Goal: Task Accomplishment & Management: Manage account settings

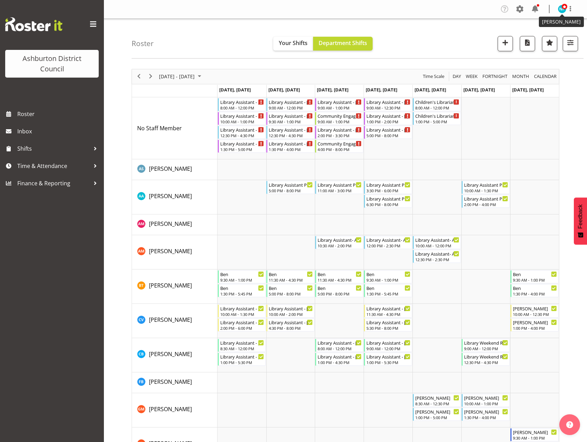
click at [563, 9] on span at bounding box center [565, 7] width 6 height 6
click at [531, 38] on link "Log Out" at bounding box center [541, 36] width 67 height 12
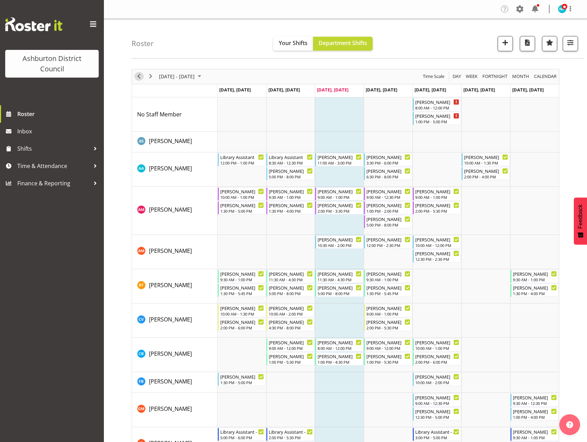
click at [141, 78] on span "Previous" at bounding box center [139, 76] width 8 height 9
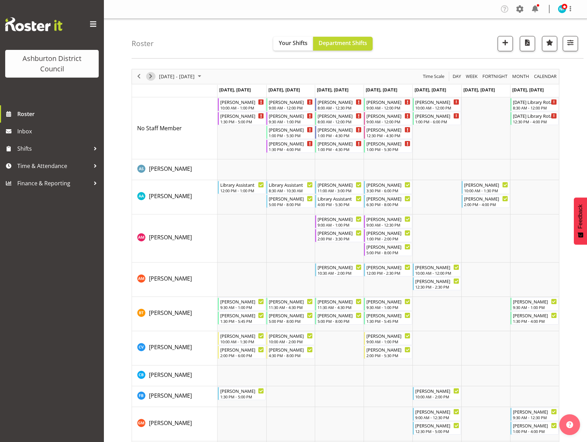
click at [151, 76] on span "Next" at bounding box center [151, 76] width 8 height 9
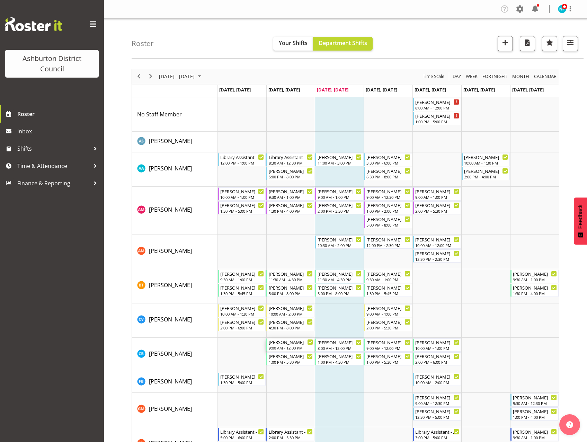
click at [284, 347] on div "9:00 AM - 12:00 PM" at bounding box center [291, 348] width 44 height 6
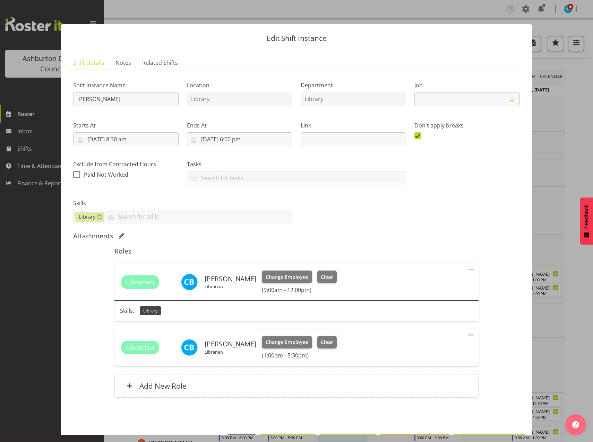
select select "6995"
click at [326, 276] on span "Clear" at bounding box center [327, 277] width 12 height 8
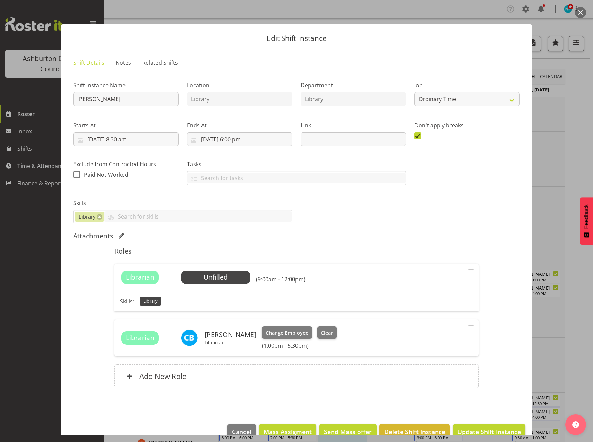
click at [324, 340] on div "Change Employee Clear (1:00pm - 5:30pm)" at bounding box center [299, 337] width 75 height 23
click at [325, 335] on span "Clear" at bounding box center [327, 333] width 12 height 8
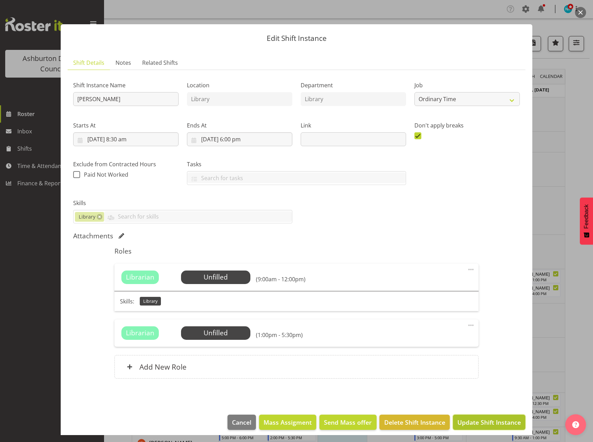
click at [489, 421] on span "Update Shift Instance" at bounding box center [488, 422] width 63 height 9
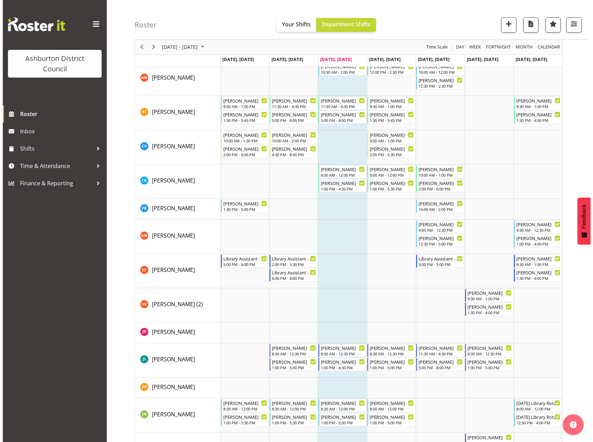
scroll to position [312, 0]
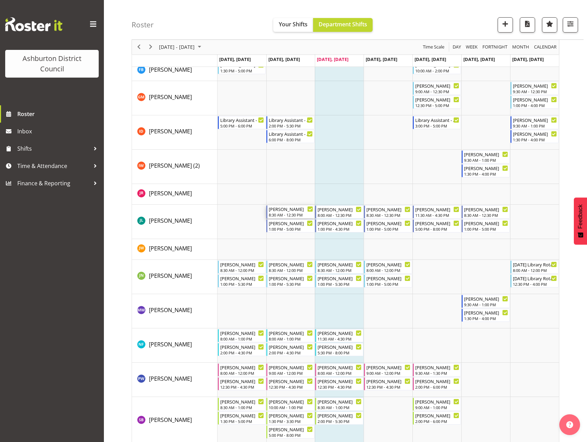
click at [283, 214] on div "8:30 AM - 12:30 PM" at bounding box center [291, 215] width 44 height 6
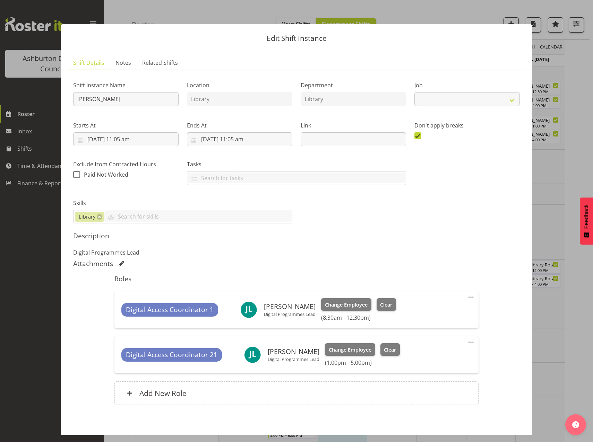
select select "6995"
click at [389, 305] on span "Clear" at bounding box center [386, 305] width 12 height 8
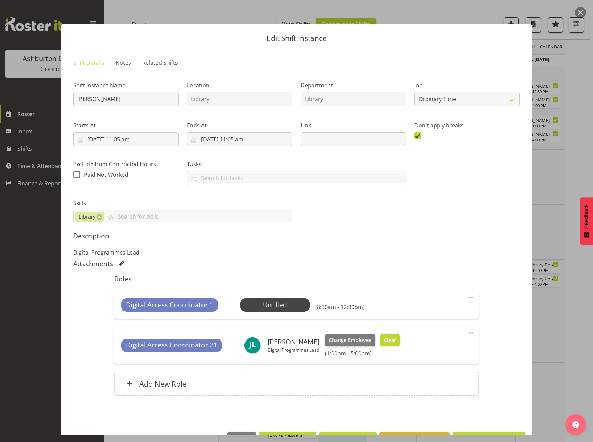
click at [391, 342] on span "Clear" at bounding box center [390, 340] width 12 height 8
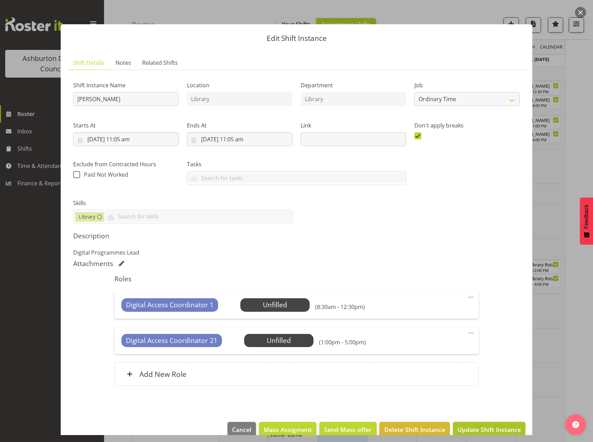
click at [493, 426] on span "Update Shift Instance" at bounding box center [488, 429] width 63 height 9
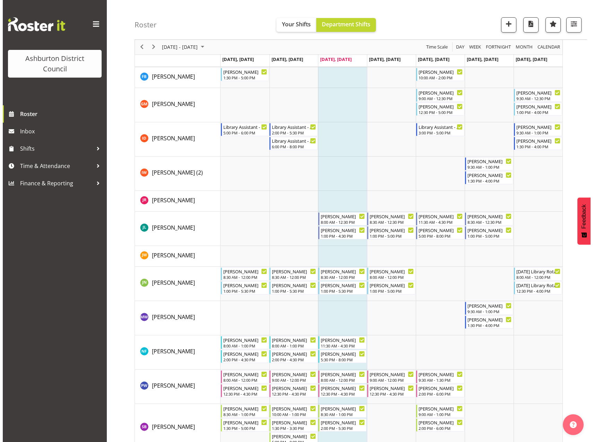
scroll to position [390, 0]
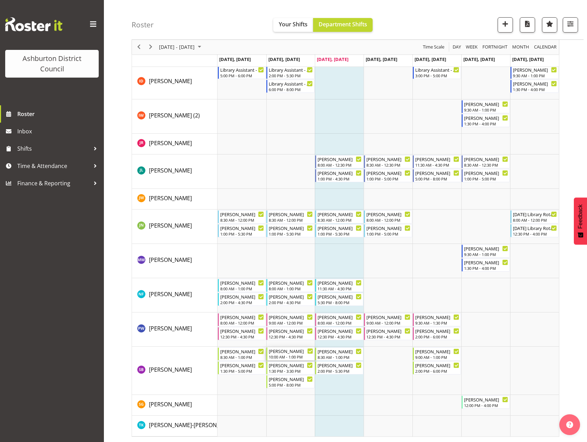
click at [283, 356] on div "10:00 AM - 1:00 PM" at bounding box center [291, 357] width 44 height 6
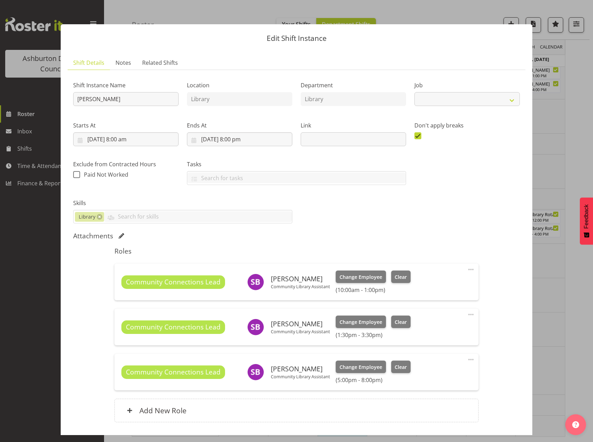
select select "6995"
click at [399, 277] on span "Clear" at bounding box center [400, 277] width 12 height 8
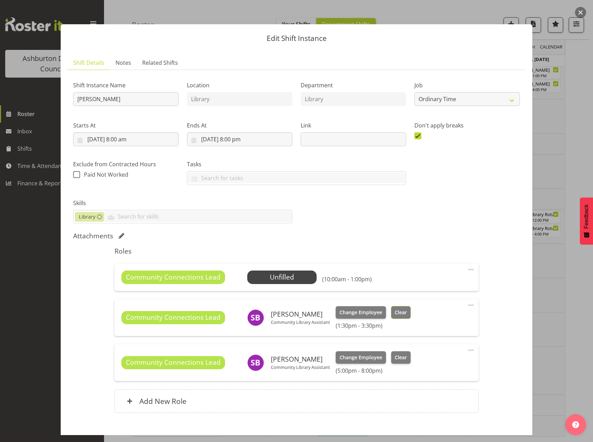
click at [397, 316] on span "Clear" at bounding box center [400, 313] width 12 height 8
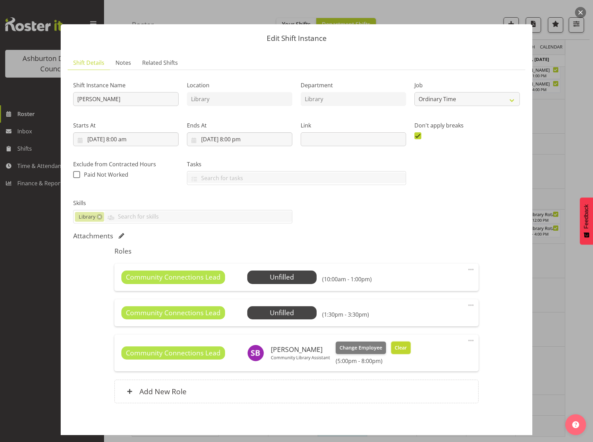
click at [397, 349] on span "Clear" at bounding box center [400, 348] width 12 height 8
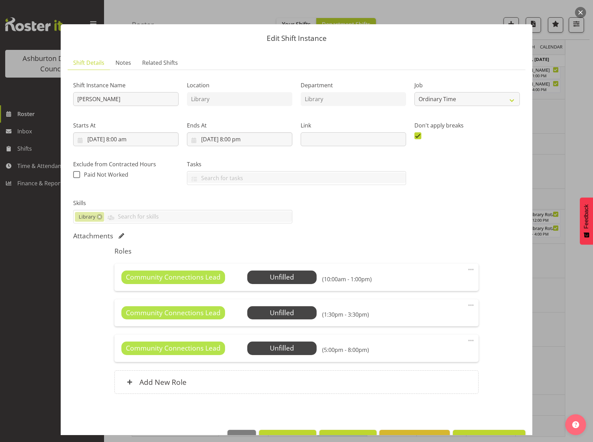
scroll to position [20, 0]
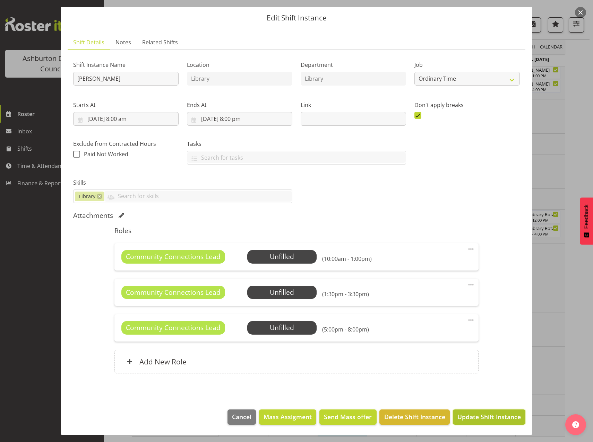
click at [466, 417] on span "Update Shift Instance" at bounding box center [488, 416] width 63 height 9
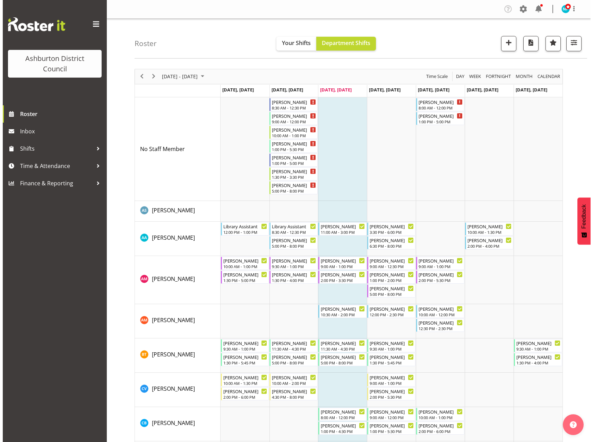
scroll to position [69, 0]
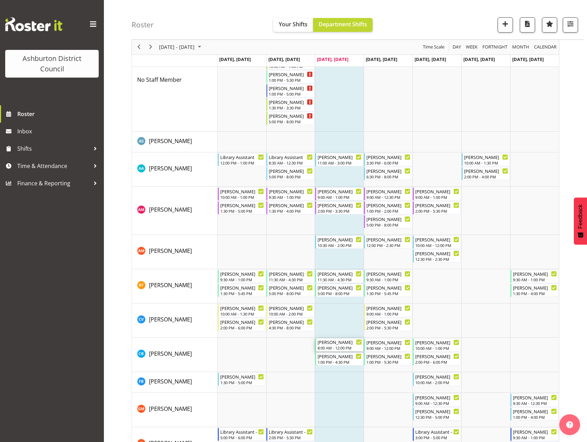
click at [331, 344] on div "[PERSON_NAME]" at bounding box center [340, 342] width 44 height 7
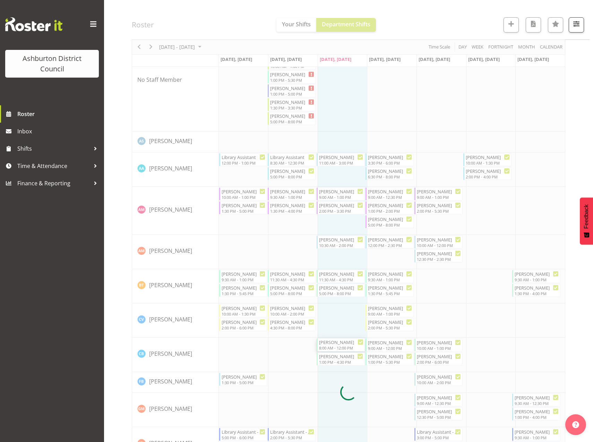
select select "6995"
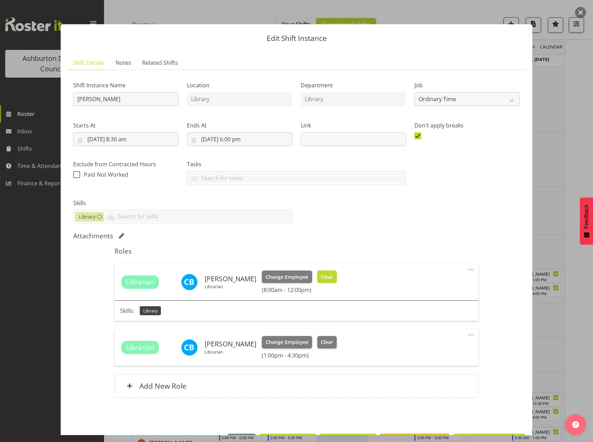
drag, startPoint x: 318, startPoint y: 275, endPoint x: 324, endPoint y: 285, distance: 11.8
click at [321, 274] on span "Clear" at bounding box center [327, 277] width 12 height 8
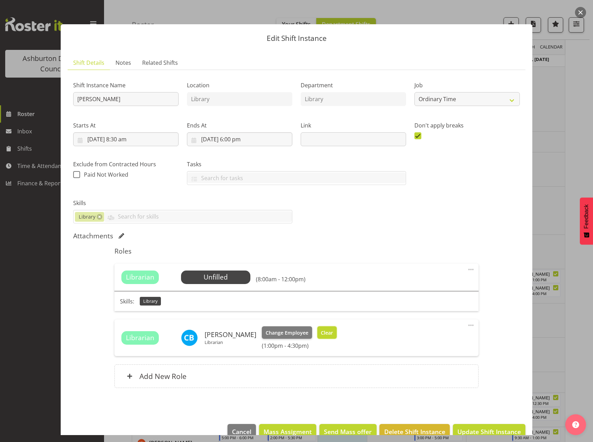
click at [324, 333] on span "Clear" at bounding box center [327, 333] width 12 height 8
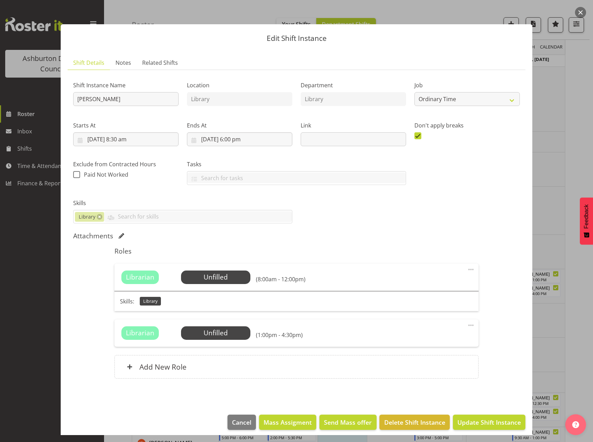
scroll to position [5, 0]
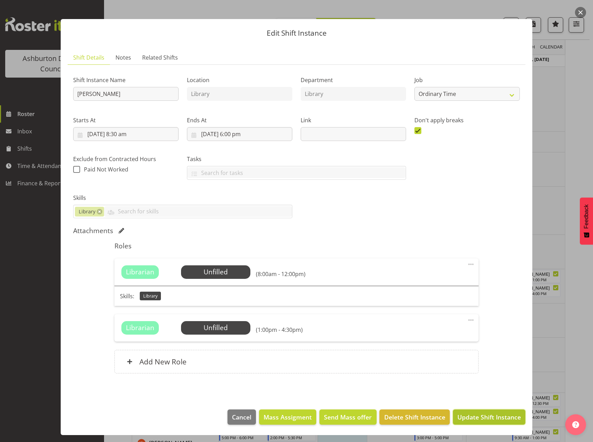
click at [468, 417] on span "Update Shift Instance" at bounding box center [488, 417] width 63 height 9
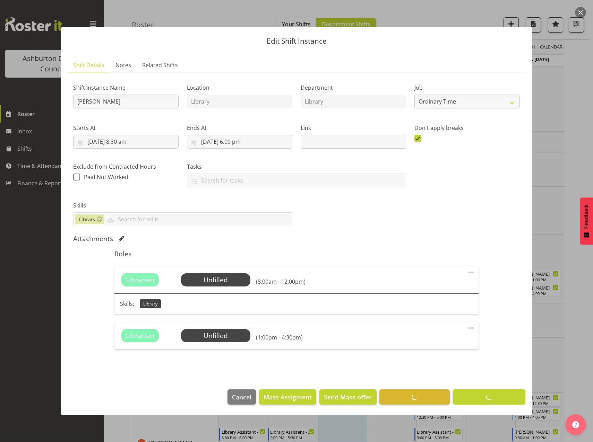
scroll to position [0, 0]
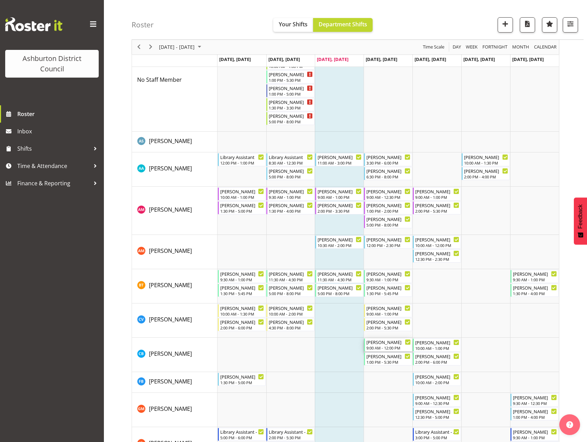
click at [389, 349] on div "9:00 AM - 12:00 PM" at bounding box center [389, 348] width 44 height 6
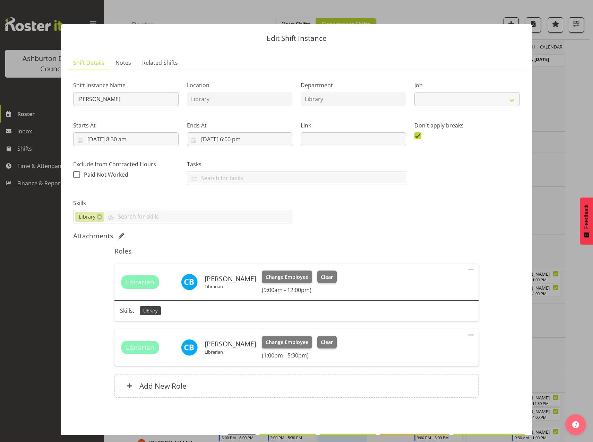
select select "6995"
click at [326, 276] on span "Clear" at bounding box center [327, 277] width 12 height 8
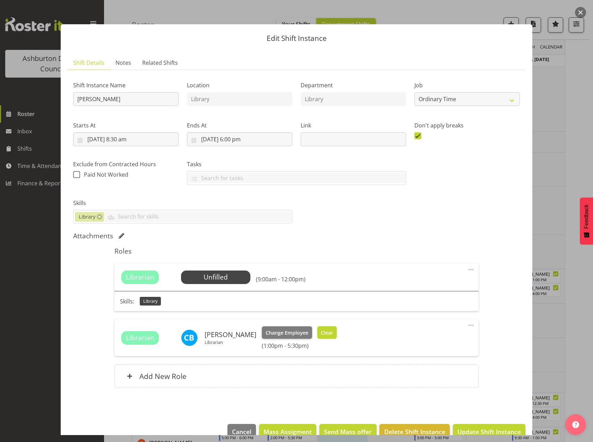
click at [325, 334] on span "Clear" at bounding box center [327, 333] width 12 height 8
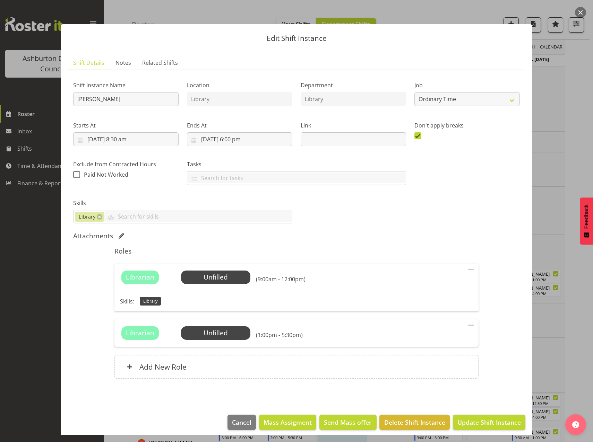
scroll to position [5, 0]
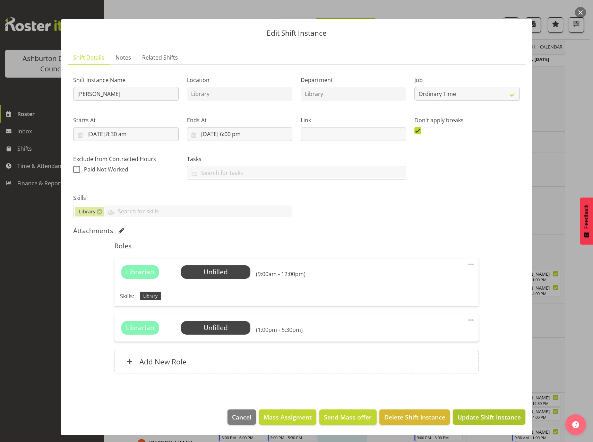
click at [474, 420] on span "Update Shift Instance" at bounding box center [488, 417] width 63 height 9
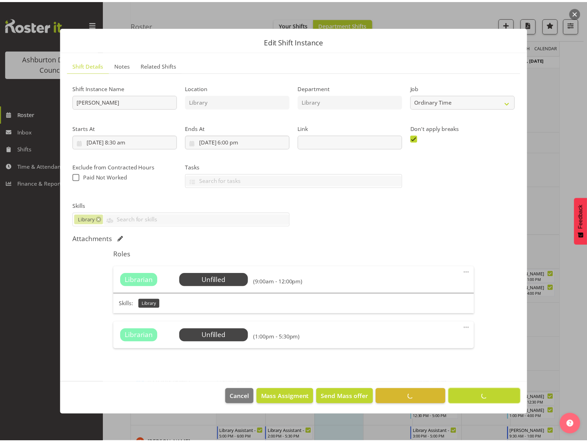
scroll to position [0, 0]
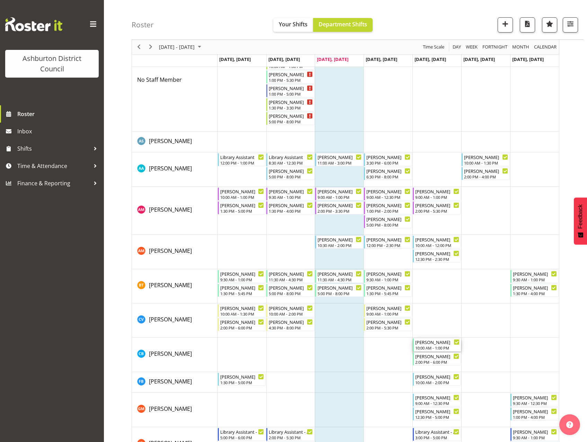
click at [436, 345] on div "[PERSON_NAME] 10:00 AM - 1:00 PM" at bounding box center [437, 345] width 44 height 13
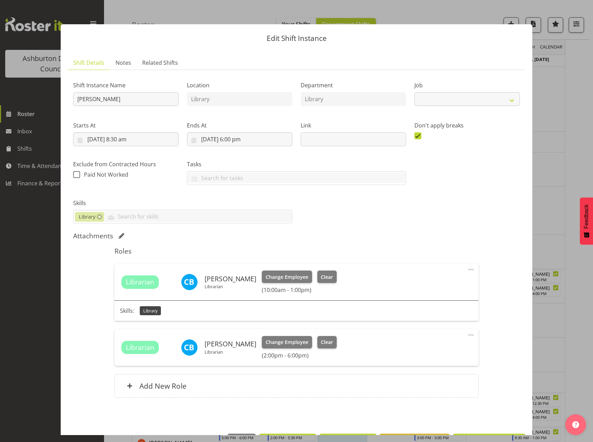
select select "6995"
click at [330, 277] on span "Clear" at bounding box center [327, 277] width 12 height 8
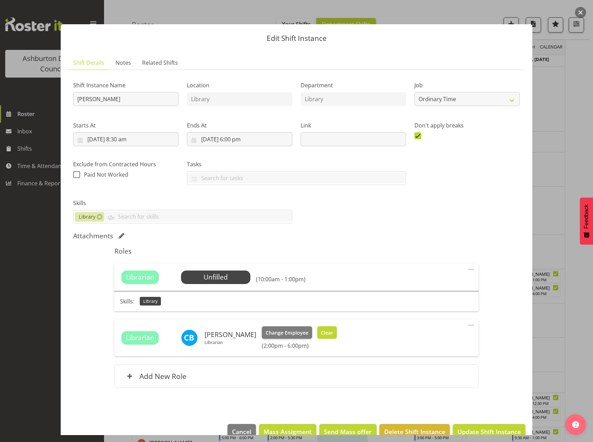
click at [325, 334] on span "Clear" at bounding box center [327, 333] width 12 height 8
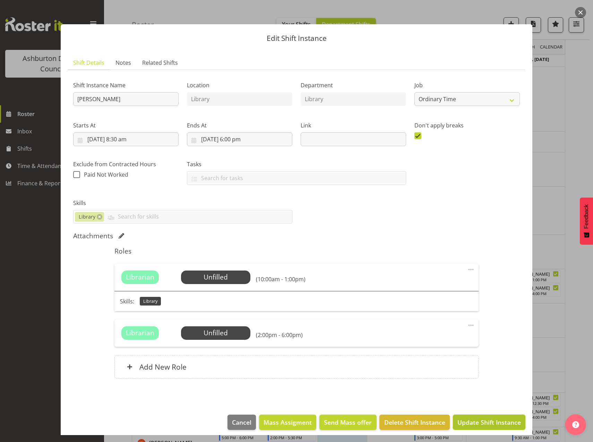
click at [468, 425] on span "Update Shift Instance" at bounding box center [488, 422] width 63 height 9
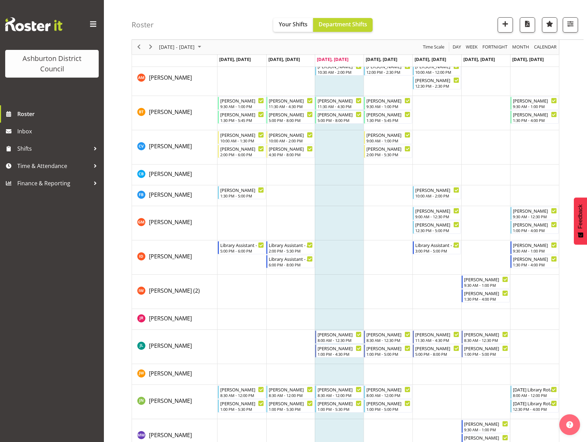
scroll to position [347, 0]
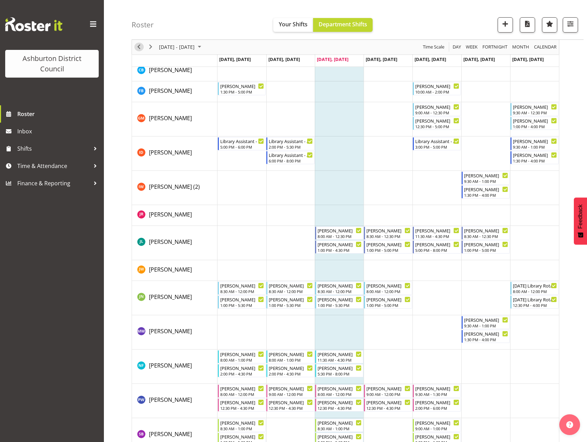
click at [138, 48] on span "Previous" at bounding box center [139, 47] width 8 height 9
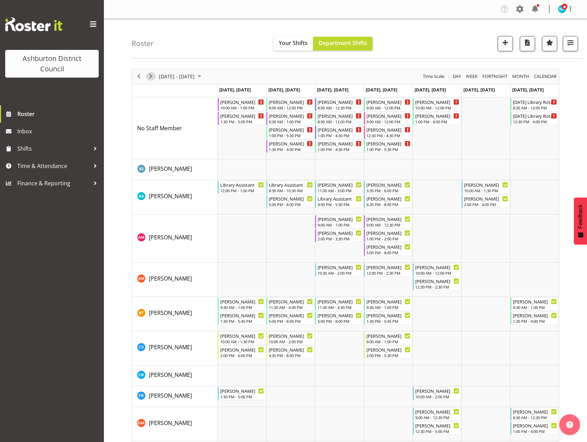
click at [148, 76] on span "Next" at bounding box center [151, 76] width 8 height 9
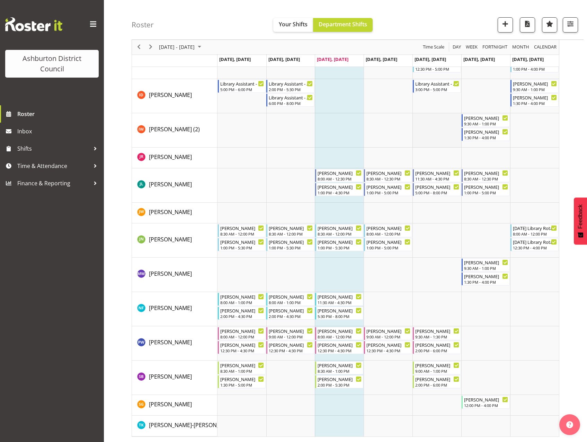
scroll to position [369, 0]
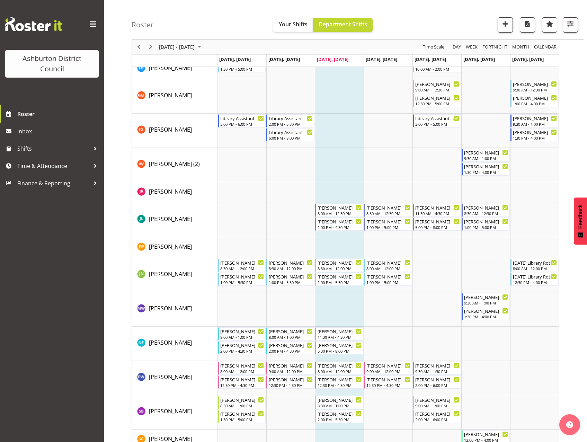
click at [356, 130] on td "Timeline Week of October 8, 2025" at bounding box center [339, 131] width 49 height 34
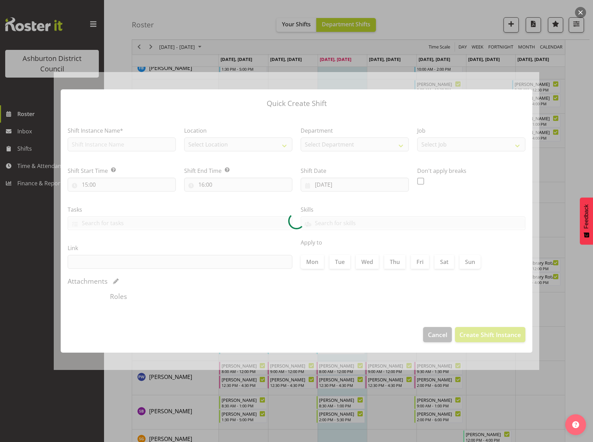
checkbox input "true"
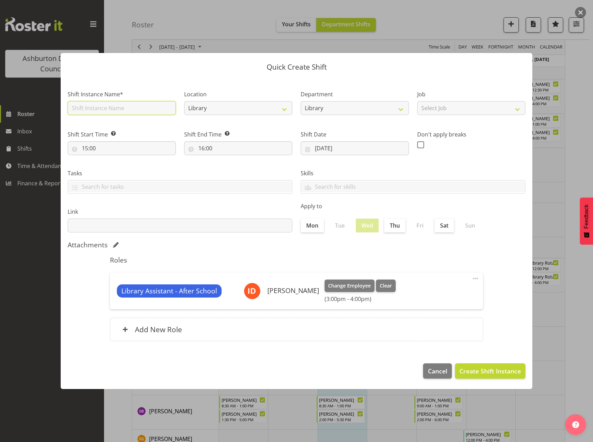
click at [145, 111] on input "text" at bounding box center [122, 108] width 108 height 14
type input "Library Assistant - After School"
click at [505, 111] on select "Select Job Casual HDA - CSR HDA - EA Lifeguarding LTS- Alt Duties Ordinary Time…" at bounding box center [471, 108] width 108 height 14
select select "6995"
click at [417, 101] on select "Select Job Casual HDA - CSR HDA - EA Lifeguarding LTS- Alt Duties Ordinary Time…" at bounding box center [471, 108] width 108 height 14
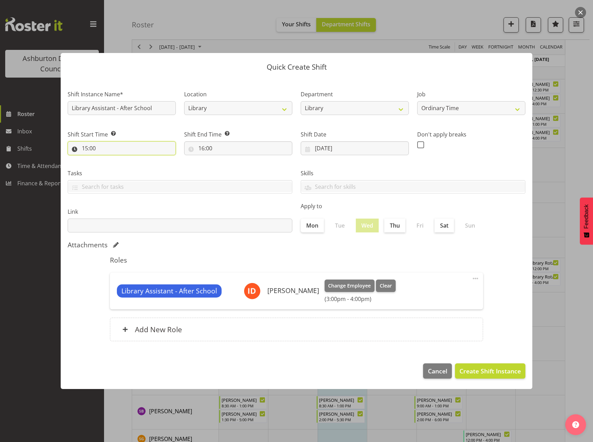
click at [84, 148] on input "15:00" at bounding box center [122, 148] width 108 height 14
click at [114, 166] on select "00 01 02 03 04 05 06 07 08 09 10 11 12 13 14 15 16 17 18 19 20 21 22 23" at bounding box center [115, 166] width 16 height 14
click at [107, 159] on select "00 01 02 03 04 05 06 07 08 09 10 11 12 13 14 15 16 17 18 19 20 21 22 23" at bounding box center [115, 166] width 16 height 14
click at [201, 148] on input "16:00" at bounding box center [238, 148] width 108 height 14
click at [231, 165] on select "00 01 02 03 04 05 06 07 08 09 10 11 12 13 14 15 16 17 18 19 20 21 22 23" at bounding box center [232, 166] width 16 height 14
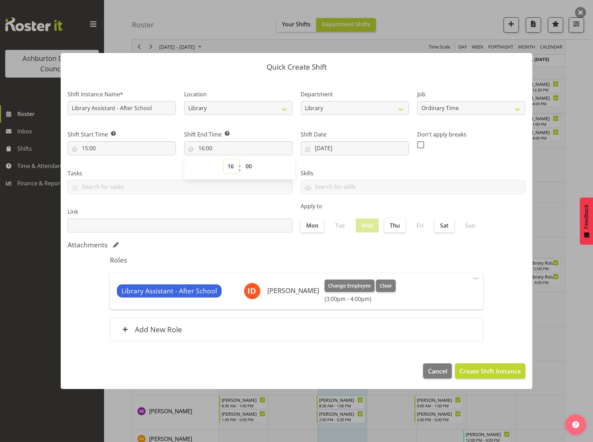
select select "20"
click at [224, 159] on select "00 01 02 03 04 05 06 07 08 09 10 11 12 13 14 15 16 17 18 19 20 21 22 23" at bounding box center [232, 166] width 16 height 14
type input "20:00"
click at [477, 277] on span at bounding box center [475, 278] width 8 height 8
click at [453, 296] on link "Edit" at bounding box center [446, 294] width 67 height 12
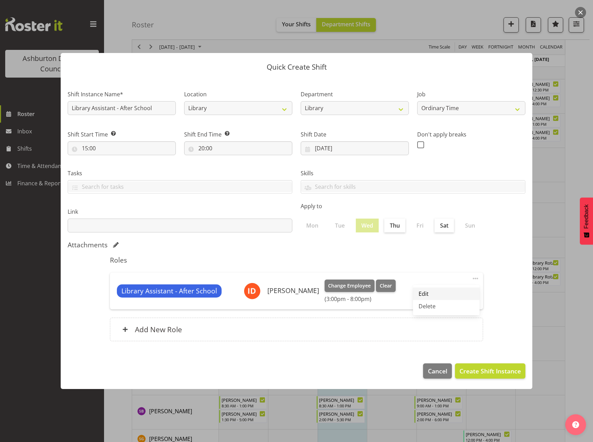
select select "20"
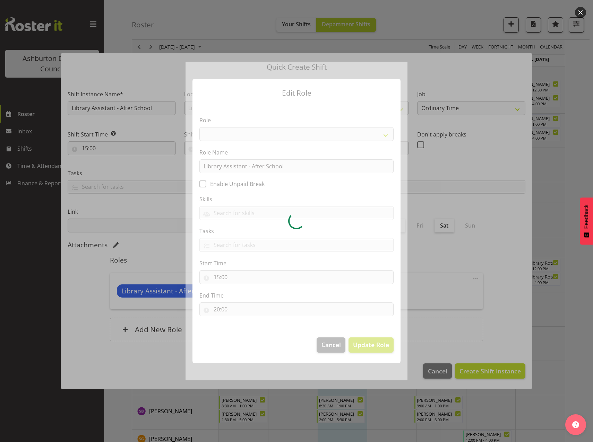
select select "1344"
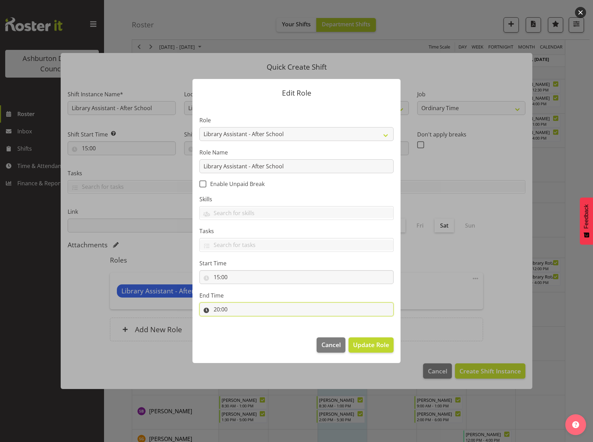
click at [214, 310] on input "20:00" at bounding box center [296, 310] width 194 height 14
click at [247, 329] on select "00 01 02 03 04 05 06 07 08 09 10 11 12 13 14 15 16 17 18 19 20 21 22 23" at bounding box center [247, 328] width 16 height 14
select select "17"
click at [239, 321] on select "00 01 02 03 04 05 06 07 08 09 10 11 12 13 14 15 16 17 18 19 20 21 22 23" at bounding box center [247, 328] width 16 height 14
type input "17:00"
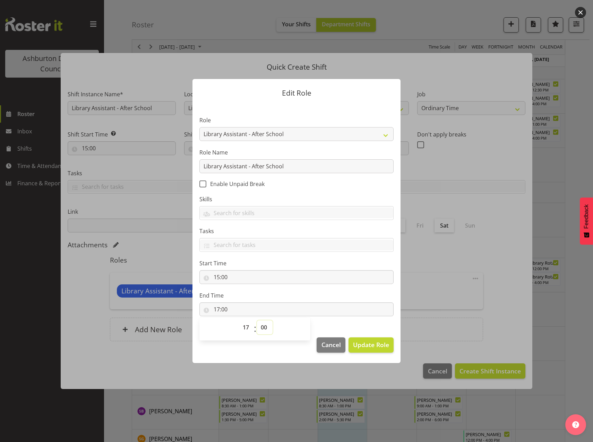
click at [268, 327] on select "00 01 02 03 04 05 06 07 08 09 10 11 12 13 14 15 16 17 18 19 20 21 22 23 24 25 2…" at bounding box center [265, 328] width 16 height 14
select select "30"
click at [257, 321] on select "00 01 02 03 04 05 06 07 08 09 10 11 12 13 14 15 16 17 18 19 20 21 22 23 24 25 2…" at bounding box center [265, 328] width 16 height 14
type input "17:30"
click at [366, 342] on span "Update Role" at bounding box center [371, 344] width 36 height 9
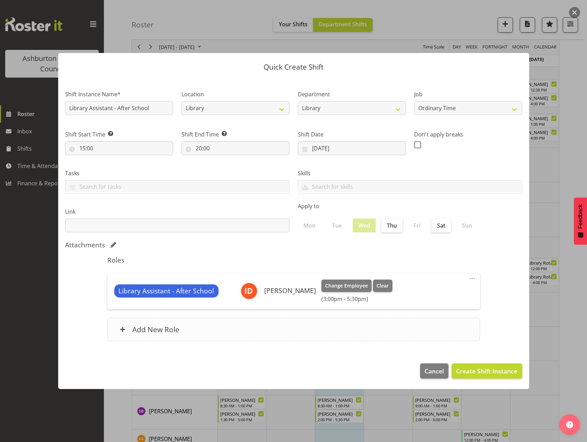
click at [149, 331] on h6 "Add New Role" at bounding box center [155, 329] width 47 height 9
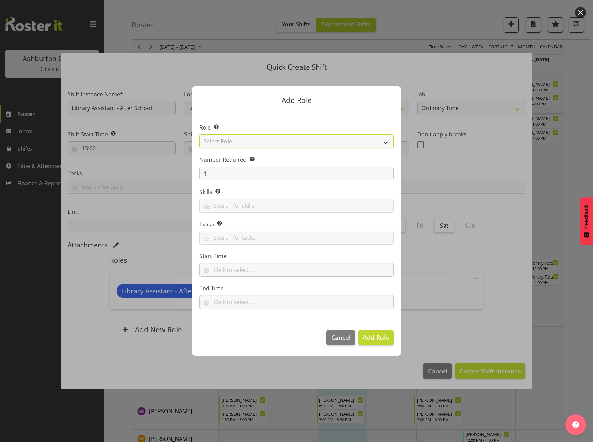
click at [387, 140] on select "Select Role AAGM Deputy Director AAGM Director Archivist Childrens Librarian Co…" at bounding box center [296, 141] width 194 height 14
select select "1344"
click at [199, 134] on select "Select Role AAGM Deputy Director AAGM Director Archivist Childrens Librarian Co…" at bounding box center [296, 141] width 194 height 14
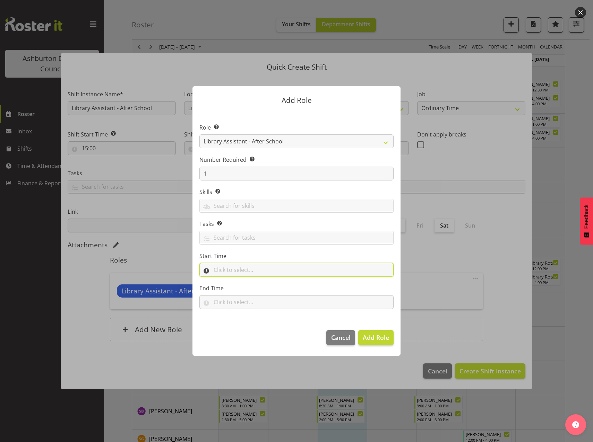
click at [224, 270] on input "text" at bounding box center [296, 270] width 194 height 14
click at [246, 288] on select "00 00 01 02 03 04 05 06 07 08 09 10 11 12 13 14 15 16 17 18 19 20 21 22 23" at bounding box center [247, 288] width 16 height 14
select select "18"
click at [239, 281] on select "00 00 01 02 03 04 05 06 07 08 09 10 11 12 13 14 15 16 17 18 19 20 21 22 23" at bounding box center [247, 288] width 16 height 14
click at [264, 287] on select "00 00 01 02 03 04 05 06 07 08 09 10 11 12 13 14 15 16 17 18 19 20 21 22 23 24 2…" at bounding box center [265, 288] width 16 height 14
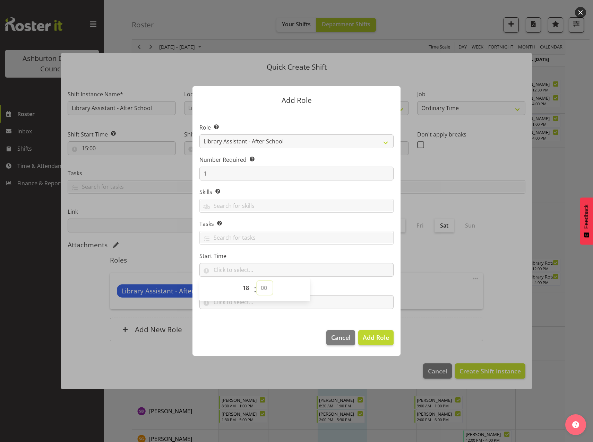
select select "0"
click at [257, 281] on select "00 00 01 02 03 04 05 06 07 08 09 10 11 12 13 14 15 16 17 18 19 20 21 22 23 24 2…" at bounding box center [265, 288] width 16 height 14
type input "18:00"
click at [261, 324] on footer "Cancel Add Role" at bounding box center [296, 339] width 208 height 33
click at [226, 301] on input "text" at bounding box center [296, 302] width 194 height 14
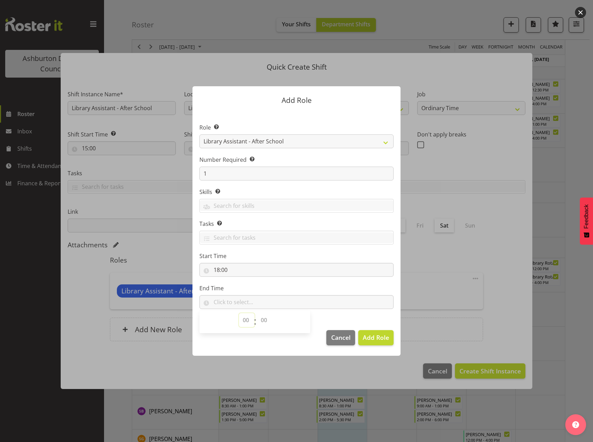
click at [244, 321] on select "00 00 01 02 03 04 05 06 07 08 09 10 11 12 13 14 15 16 17 18 19 20 21 22 23" at bounding box center [247, 320] width 16 height 14
select select "20"
click at [239, 313] on select "00 00 01 02 03 04 05 06 07 08 09 10 11 12 13 14 15 16 17 18 19 20 21 22 23" at bounding box center [247, 320] width 16 height 14
click at [265, 319] on select "00 00 01 02 03 04 05 06 07 08 09 10 11 12 13 14 15 16 17 18 19 20 21 22 23 24 2…" at bounding box center [265, 320] width 16 height 14
select select "0"
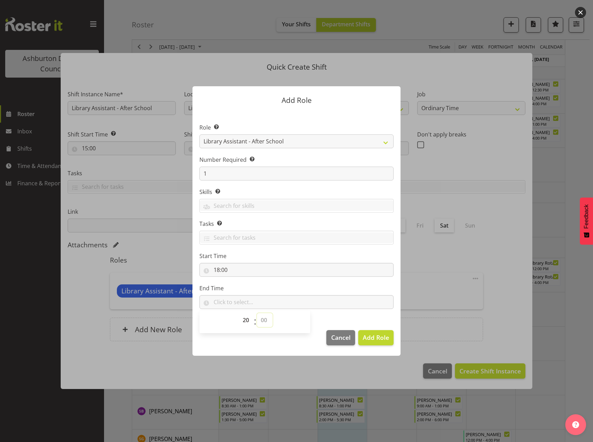
click at [257, 313] on select "00 00 01 02 03 04 05 06 07 08 09 10 11 12 13 14 15 16 17 18 19 20 21 22 23 24 2…" at bounding box center [265, 320] width 16 height 14
type input "20:00"
click at [375, 337] on span "Add Role" at bounding box center [375, 337] width 26 height 8
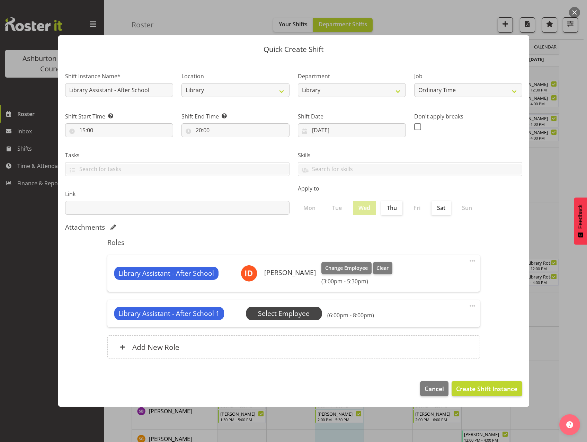
click at [282, 316] on span "Select Employee" at bounding box center [284, 314] width 52 height 10
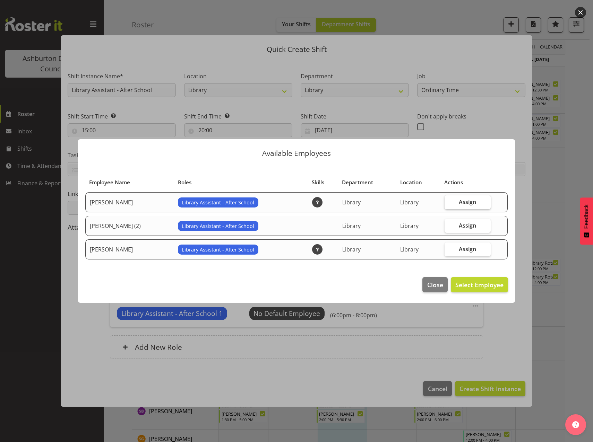
click at [473, 204] on span "Assign" at bounding box center [466, 202] width 17 height 7
click at [449, 204] on input "Assign" at bounding box center [446, 202] width 5 height 5
checkbox input "true"
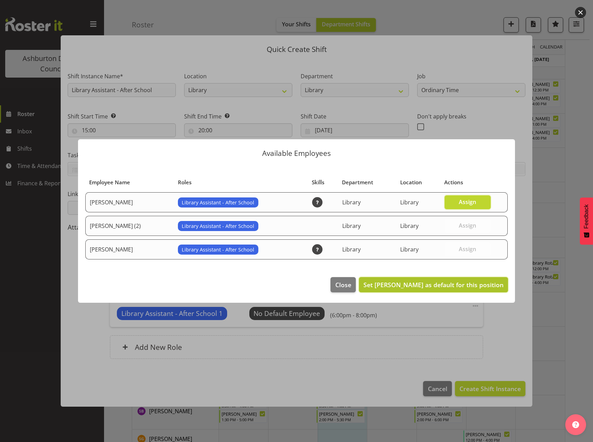
click at [462, 289] on span "Set [PERSON_NAME] as default for this position" at bounding box center [433, 285] width 140 height 8
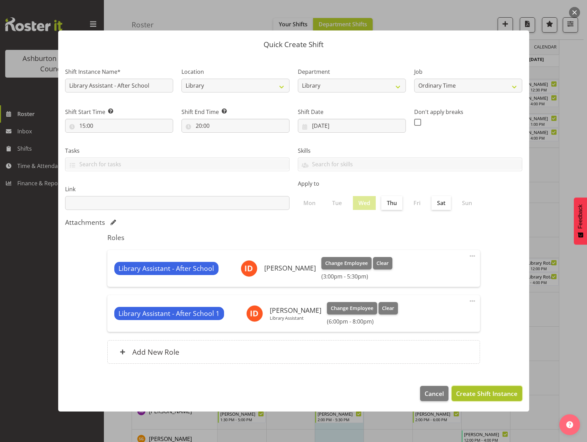
click at [485, 395] on span "Create Shift Instance" at bounding box center [486, 393] width 61 height 9
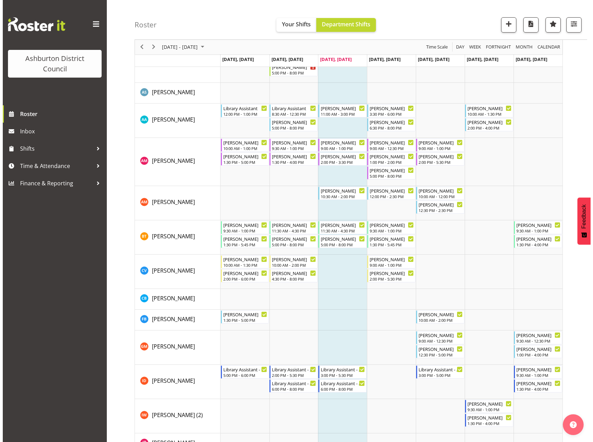
scroll to position [201, 0]
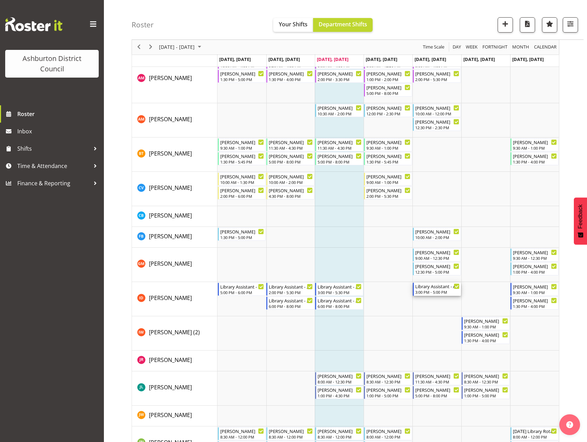
click at [431, 291] on div "3:00 PM - 5:00 PM" at bounding box center [437, 292] width 44 height 6
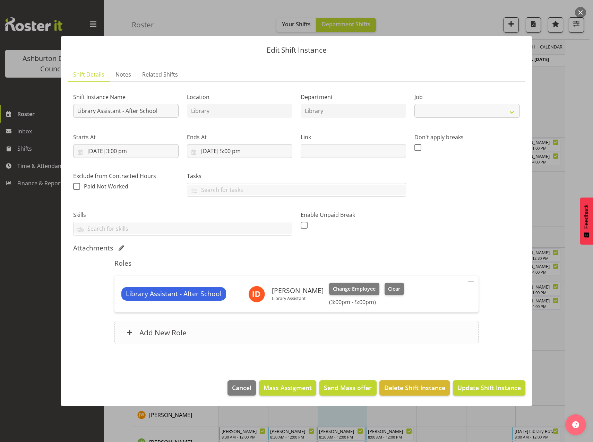
select select "6995"
click at [469, 279] on span at bounding box center [470, 282] width 8 height 8
click at [433, 297] on link "Edit" at bounding box center [441, 297] width 67 height 12
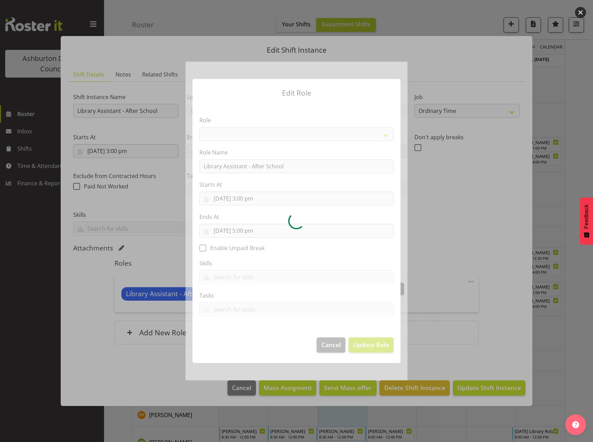
select select "1344"
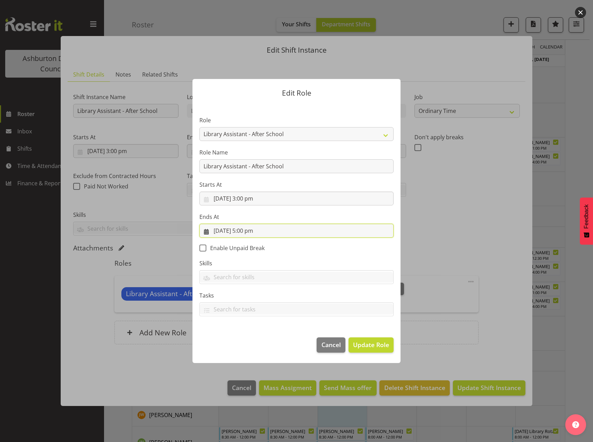
click at [245, 229] on input "[DATE] 5:00 pm" at bounding box center [296, 231] width 194 height 14
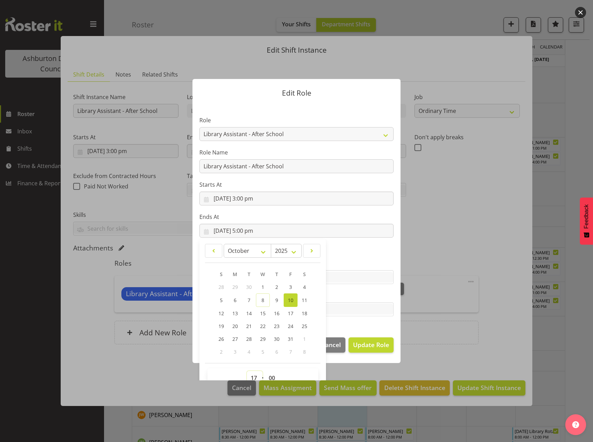
click at [249, 376] on select "00 01 02 03 04 05 06 07 08 09 10 11 12 13 14 15 16 17 18 19 20 21 22 23" at bounding box center [255, 378] width 16 height 14
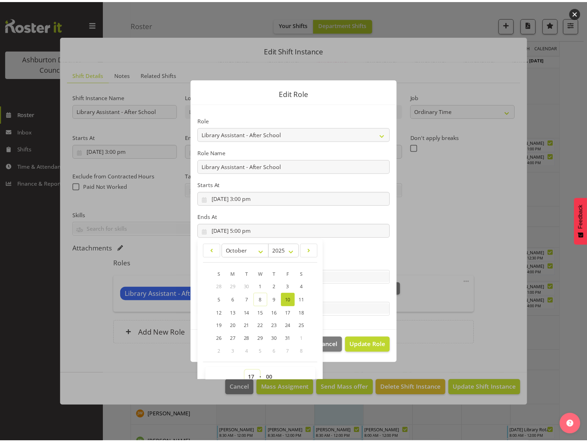
scroll to position [5, 0]
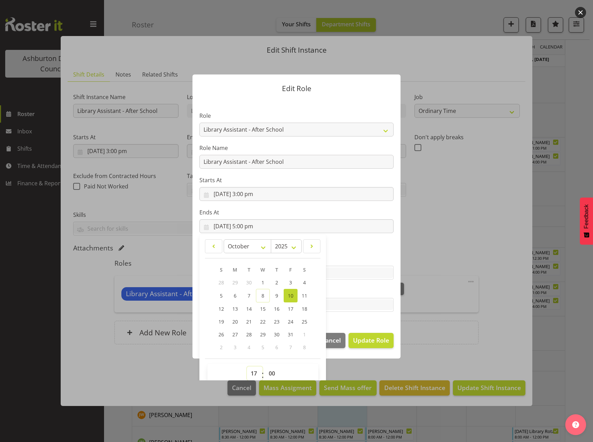
select select "18"
click at [247, 367] on select "00 01 02 03 04 05 06 07 08 09 10 11 12 13 14 15 16 17 18 19 20 21 22 23" at bounding box center [255, 374] width 16 height 14
type input "[DATE] 6:00 pm"
click at [375, 341] on span "Update Role" at bounding box center [371, 340] width 36 height 9
select select
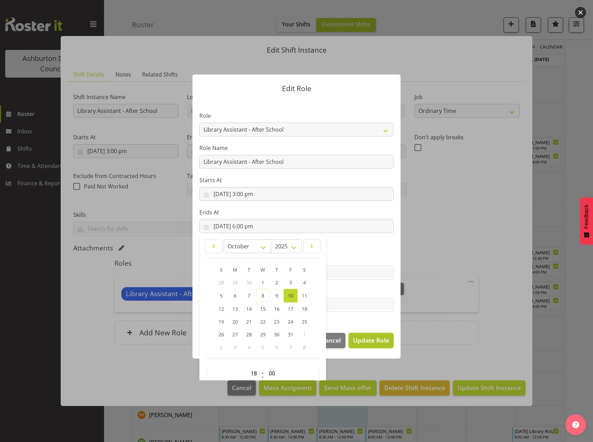
select select
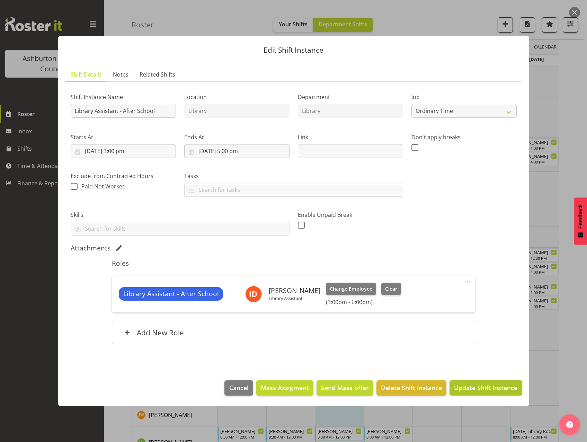
click at [477, 389] on span "Update Shift Instance" at bounding box center [485, 387] width 63 height 9
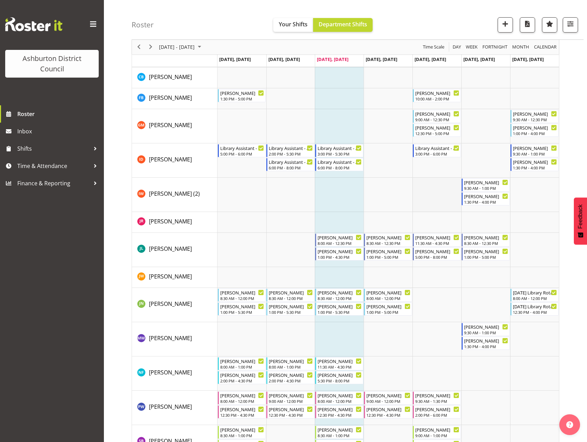
scroll to position [236, 0]
